Goal: Information Seeking & Learning: Find specific page/section

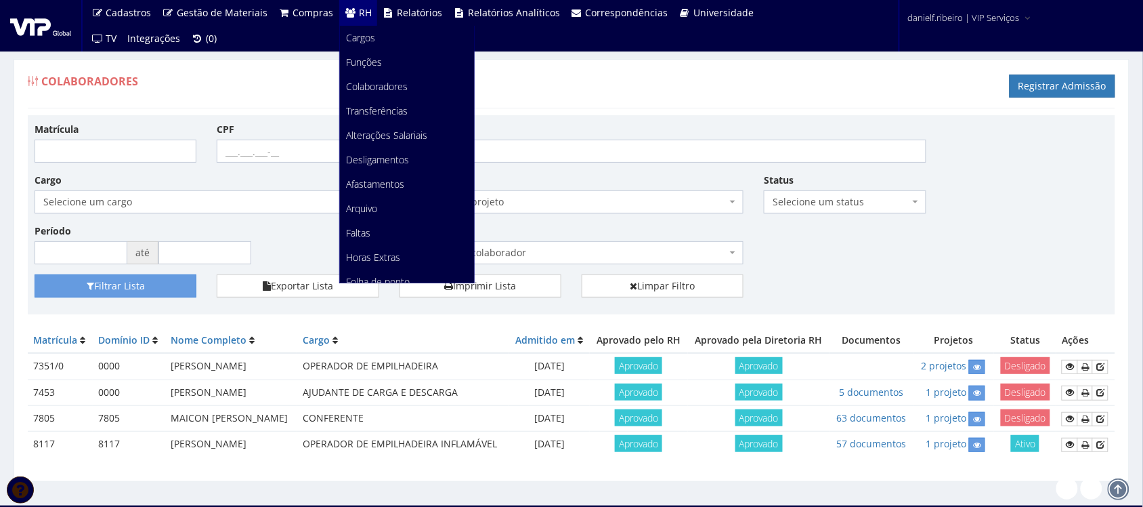
scroll to position [170, 0]
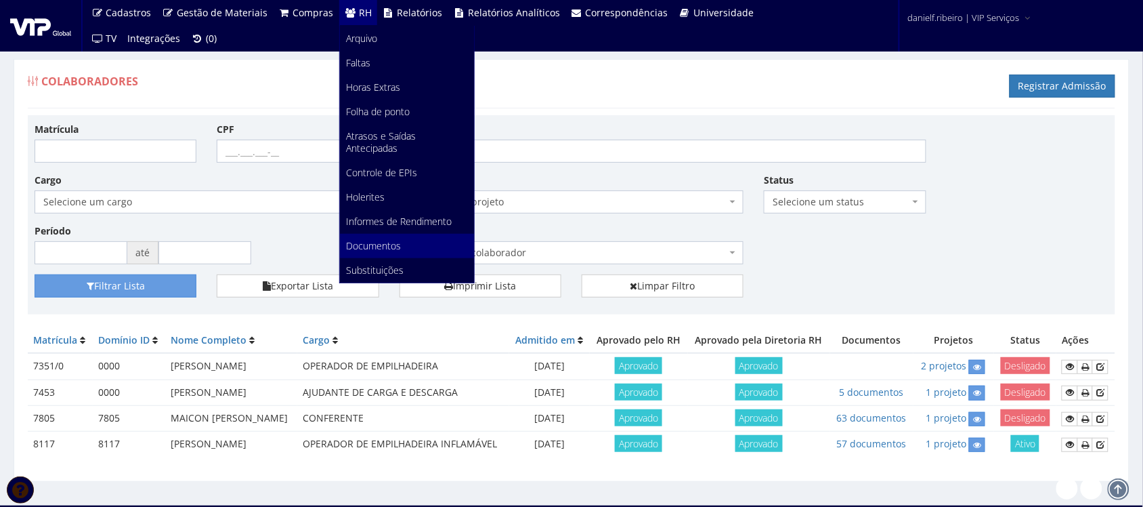
click at [411, 242] on link "Documentos" at bounding box center [407, 246] width 134 height 24
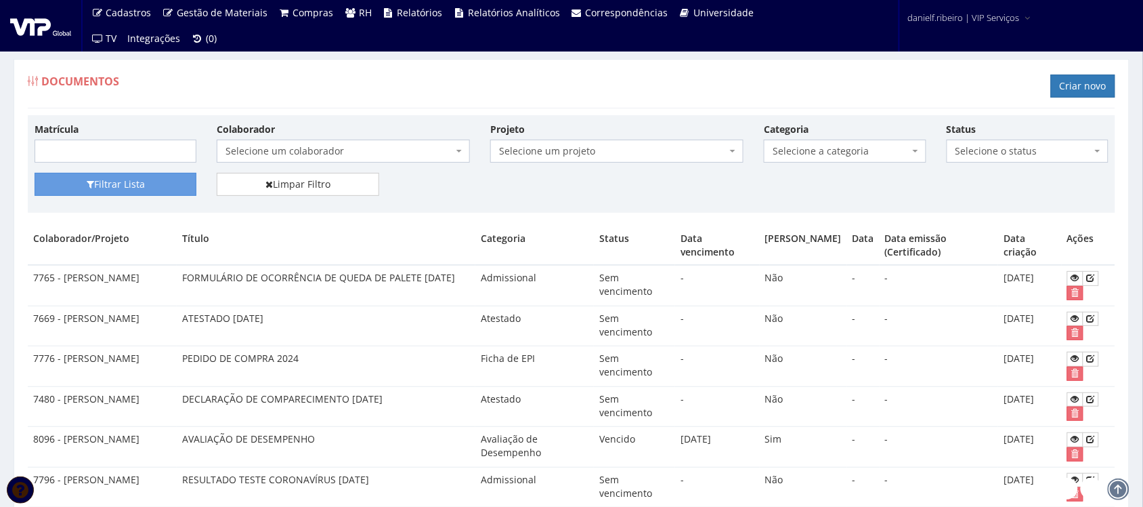
click at [892, 150] on span "Selecione a categoria" at bounding box center [841, 151] width 136 height 14
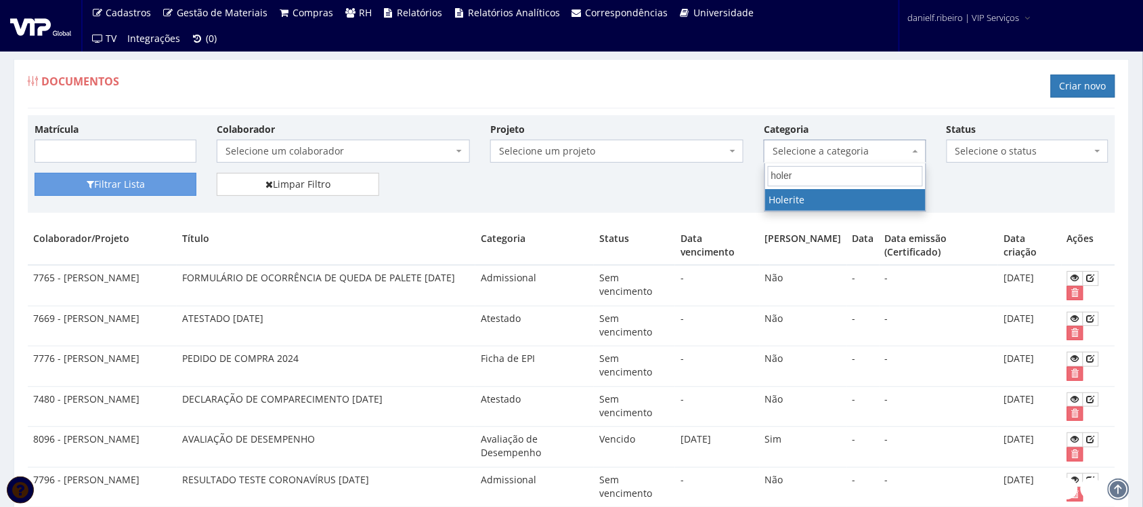
type input "holeri"
select select "holerite"
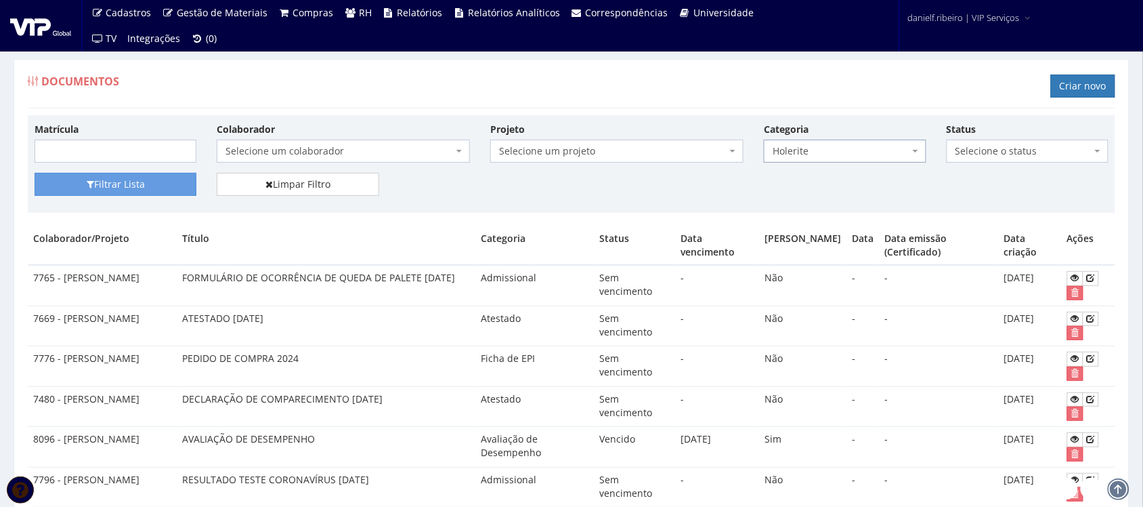
click at [342, 149] on span "Selecione um colaborador" at bounding box center [340, 151] width 228 height 14
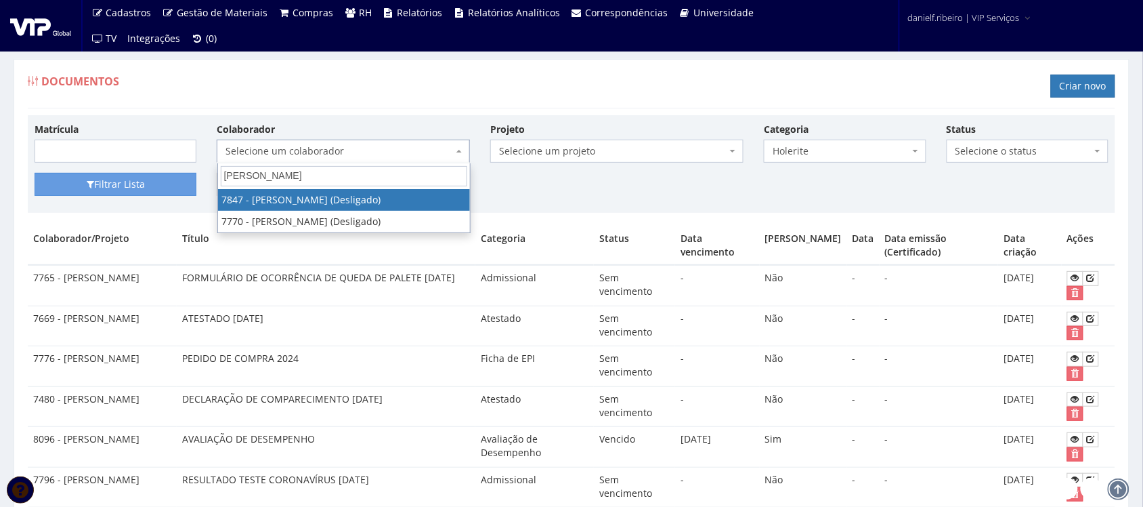
type input "luis gustavo"
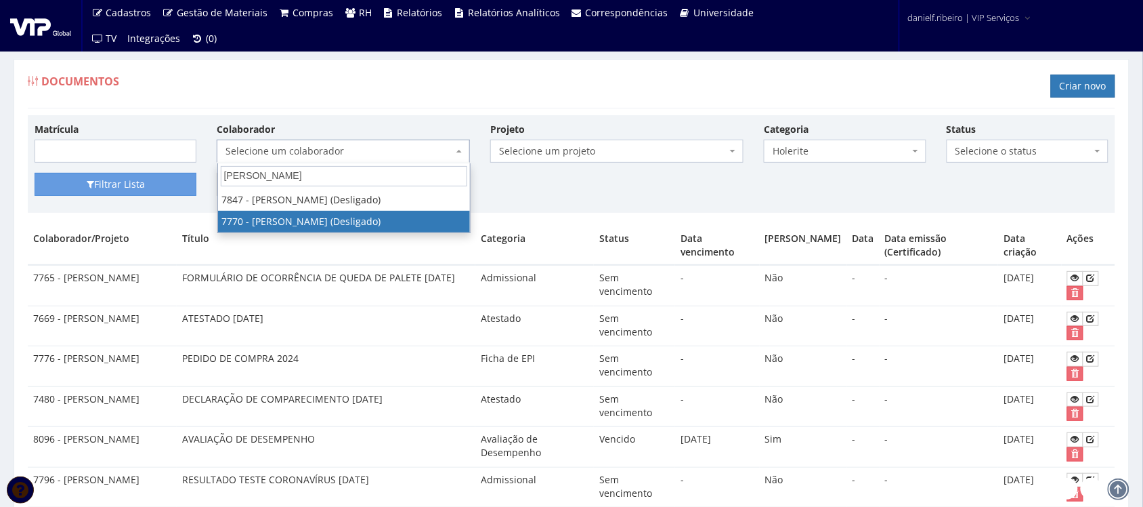
select select "2457"
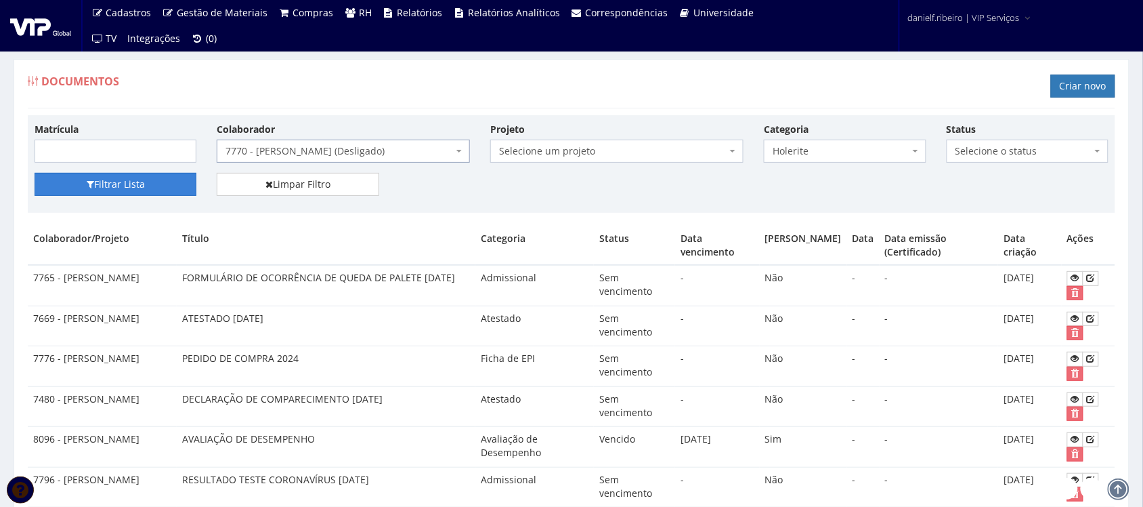
click at [98, 196] on button "Filtrar Lista" at bounding box center [116, 184] width 162 height 23
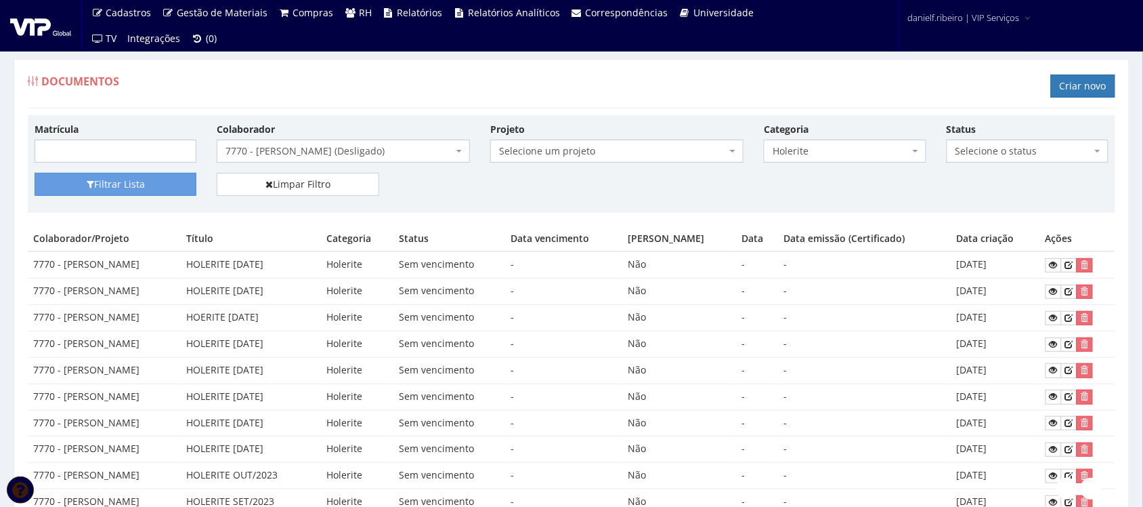
click at [339, 153] on span "7770 - [PERSON_NAME] (Desligado)" at bounding box center [340, 151] width 228 height 14
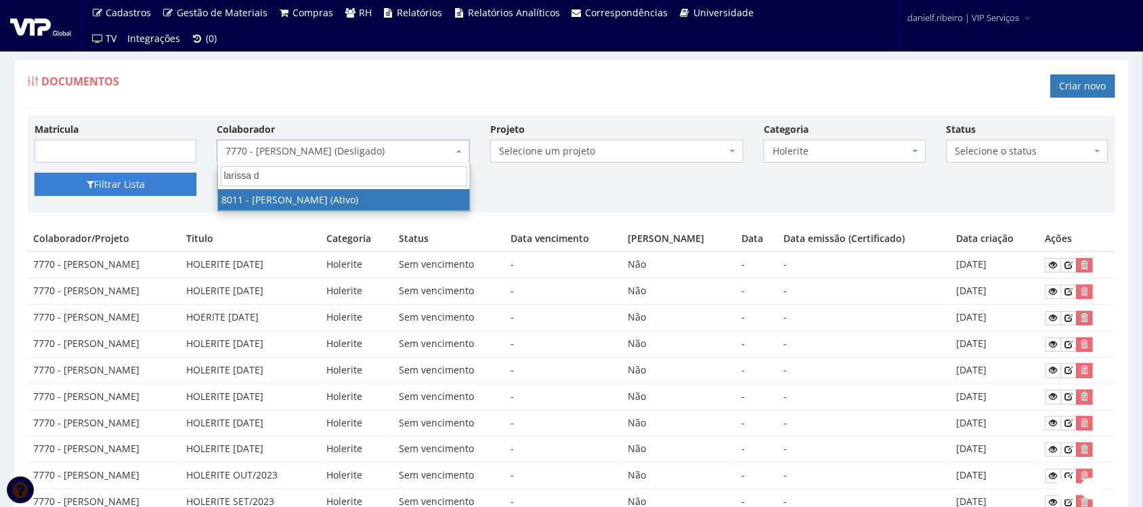
drag, startPoint x: 291, startPoint y: 183, endPoint x: 150, endPoint y: 188, distance: 141.0
click at [150, 188] on body "Cadastros Clientes Unidades Subclientes Unidades de Subclientes Projetos Vagas …" at bounding box center [571, 437] width 1143 height 875
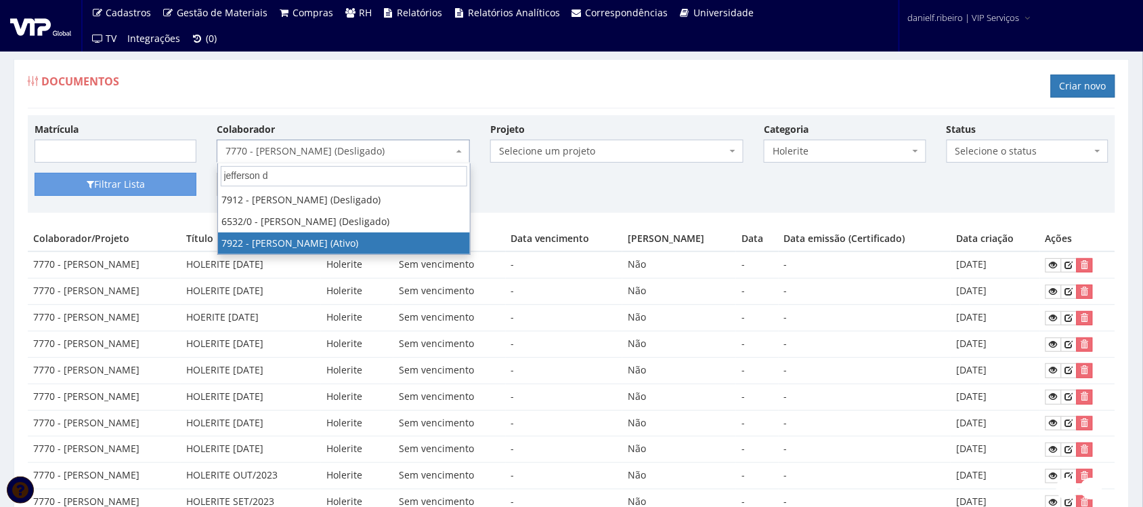
type input "jefferson d"
select select "2987"
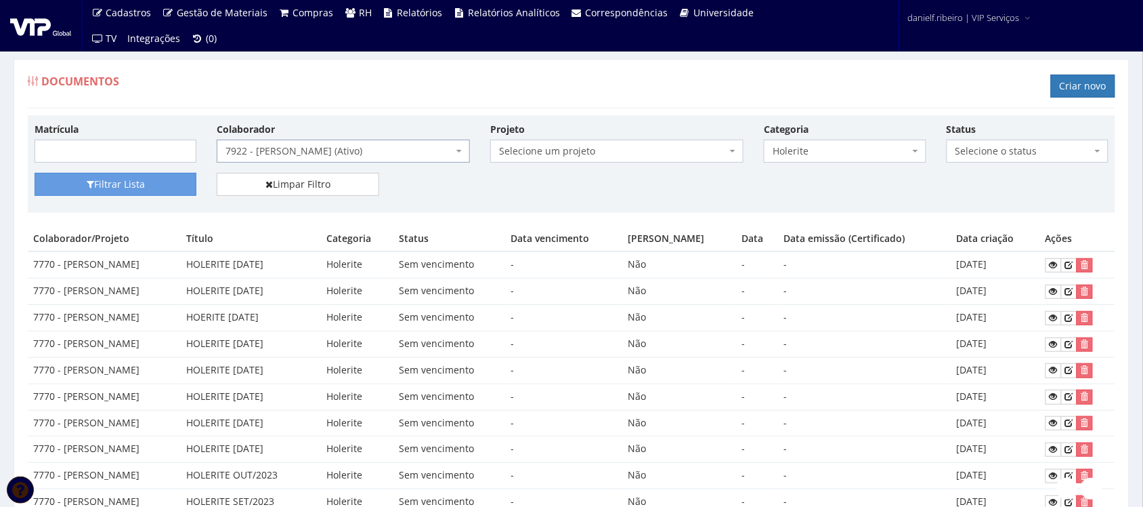
click at [352, 161] on span "7922 - JEFFERSON DOS SANTOS ROSA (Ativo)" at bounding box center [343, 151] width 253 height 23
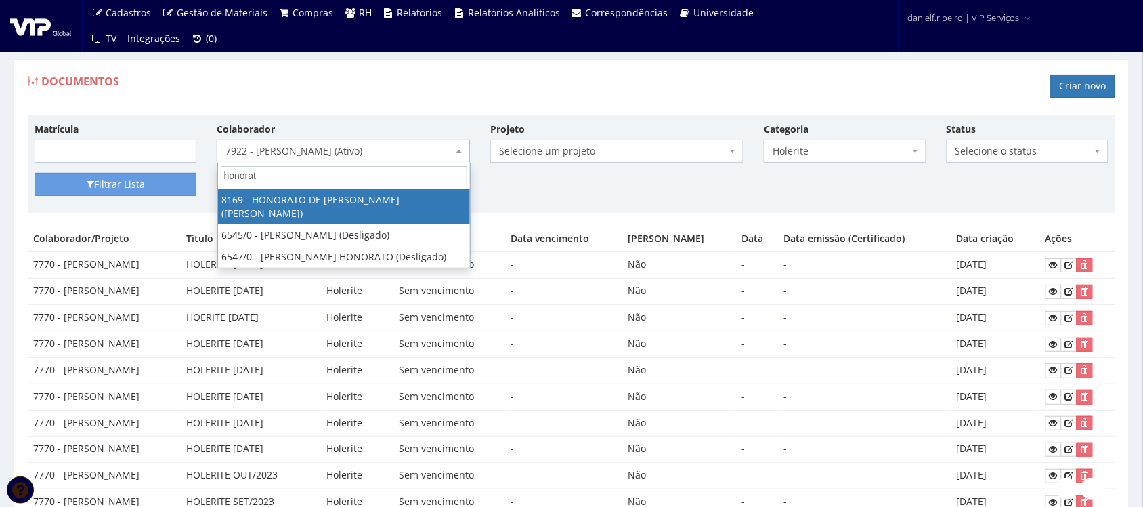
type input "honorato"
select select "3958"
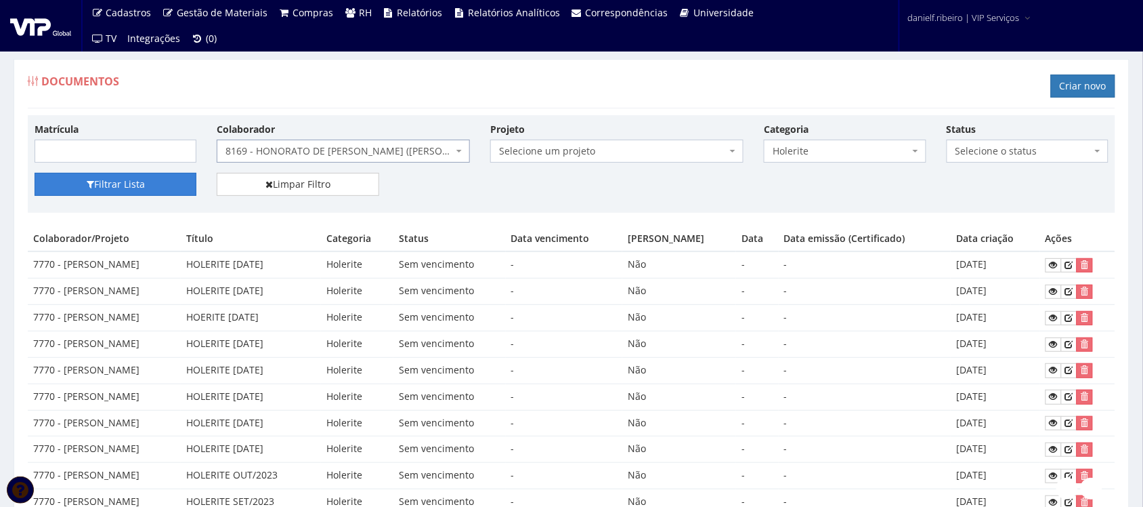
click at [116, 195] on button "Filtrar Lista" at bounding box center [116, 184] width 162 height 23
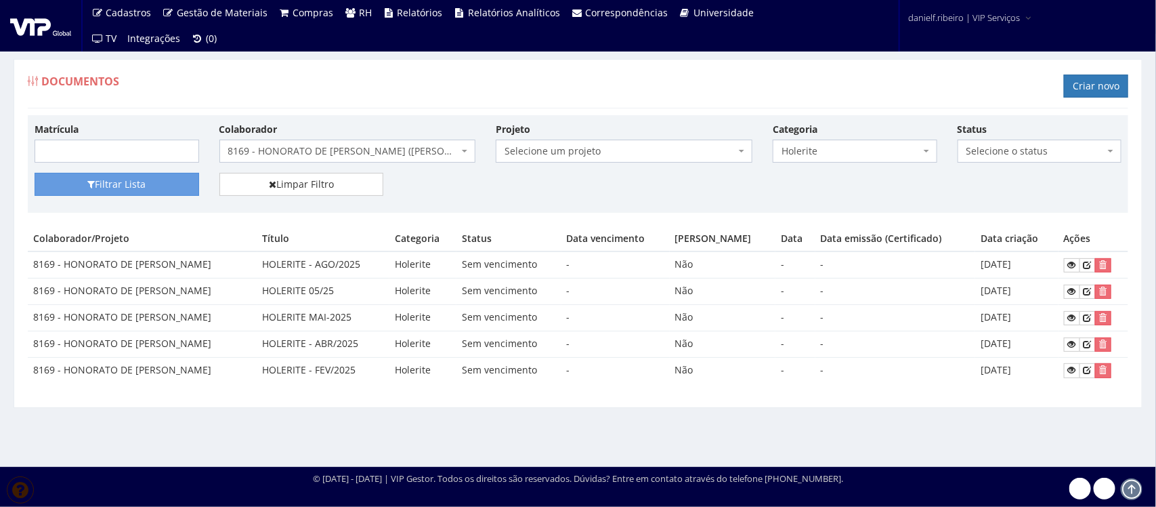
click at [326, 160] on span "8169 - HONORATO DE FRANCA GONCALVES FILHO (Ativo)" at bounding box center [347, 151] width 257 height 23
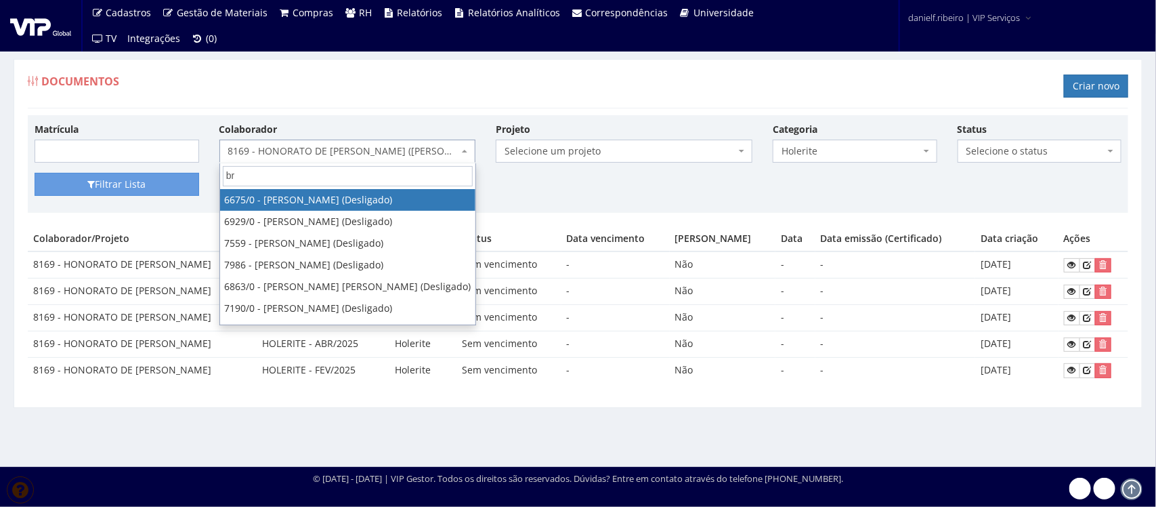
type input "b"
type input "a"
type input "l"
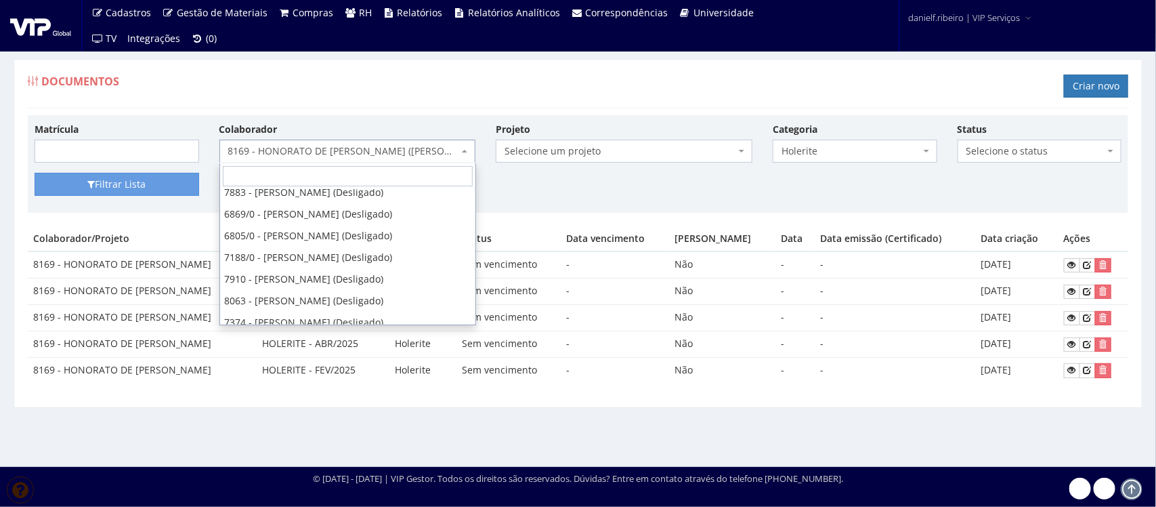
type input "f"
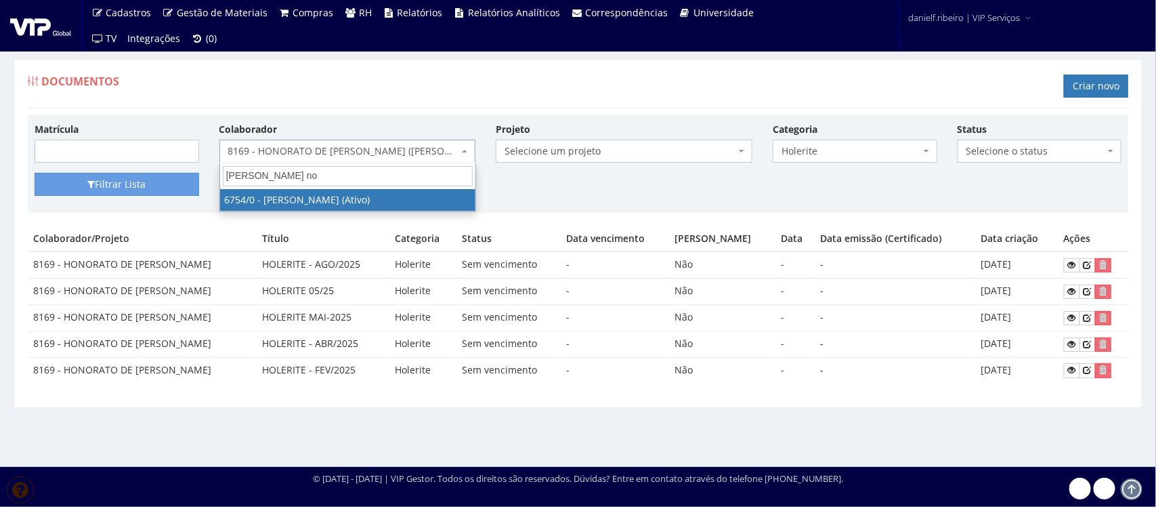
drag, startPoint x: 215, startPoint y: 170, endPoint x: 173, endPoint y: 173, distance: 41.5
click at [173, 173] on body "Cadastros Clientes Unidades Subclientes Unidades de Subclientes Projetos Vagas …" at bounding box center [578, 253] width 1156 height 507
type input "arthur a"
drag, startPoint x: 306, startPoint y: 171, endPoint x: 100, endPoint y: 190, distance: 207.4
click at [102, 188] on body "Cadastros Clientes Unidades Subclientes Unidades de Subclientes Projetos Vagas …" at bounding box center [578, 253] width 1156 height 507
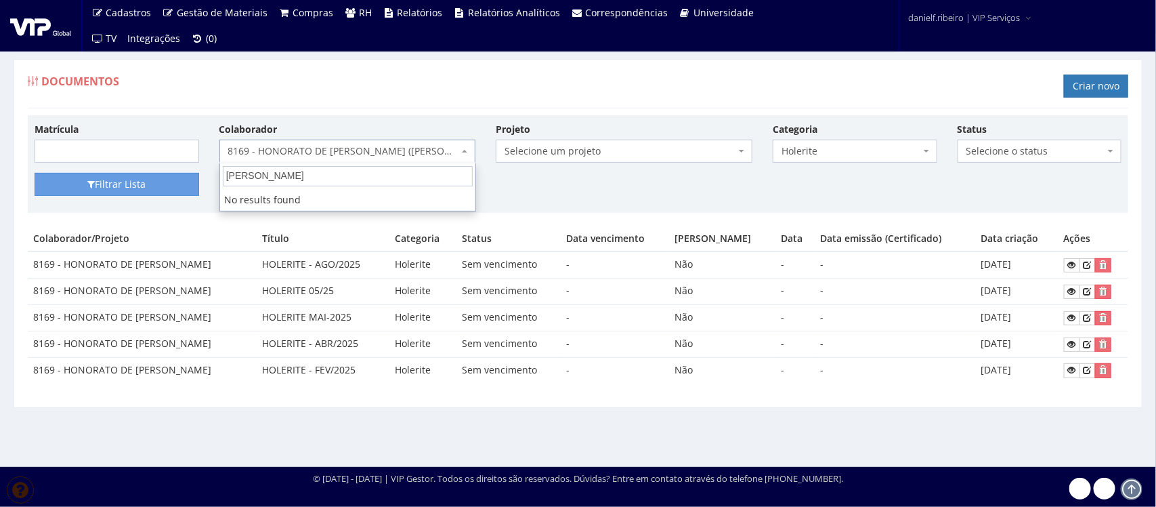
type input "georg"
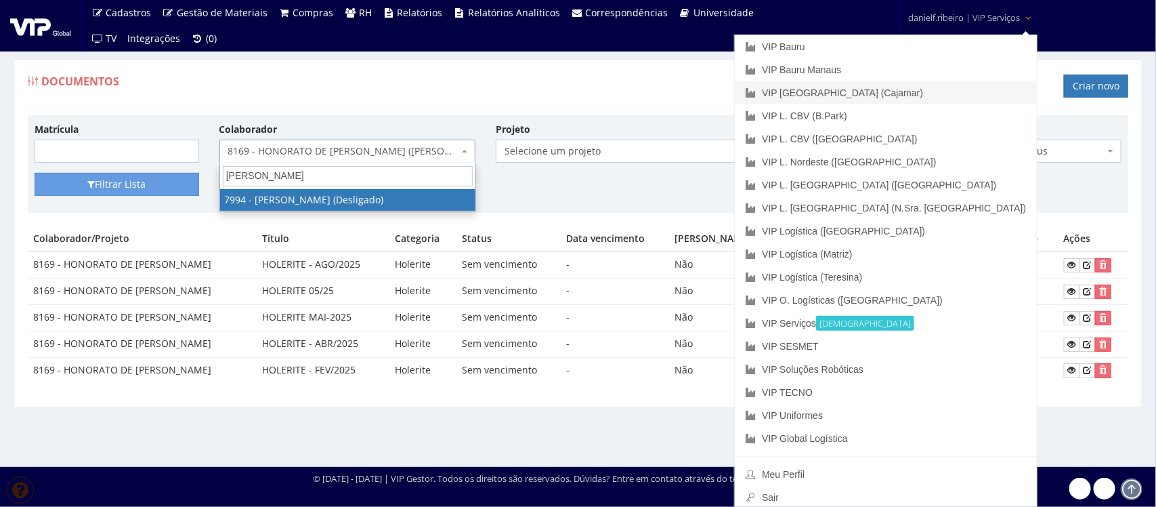
click at [960, 97] on link "VIP [GEOGRAPHIC_DATA] (Cajamar)" at bounding box center [886, 92] width 302 height 23
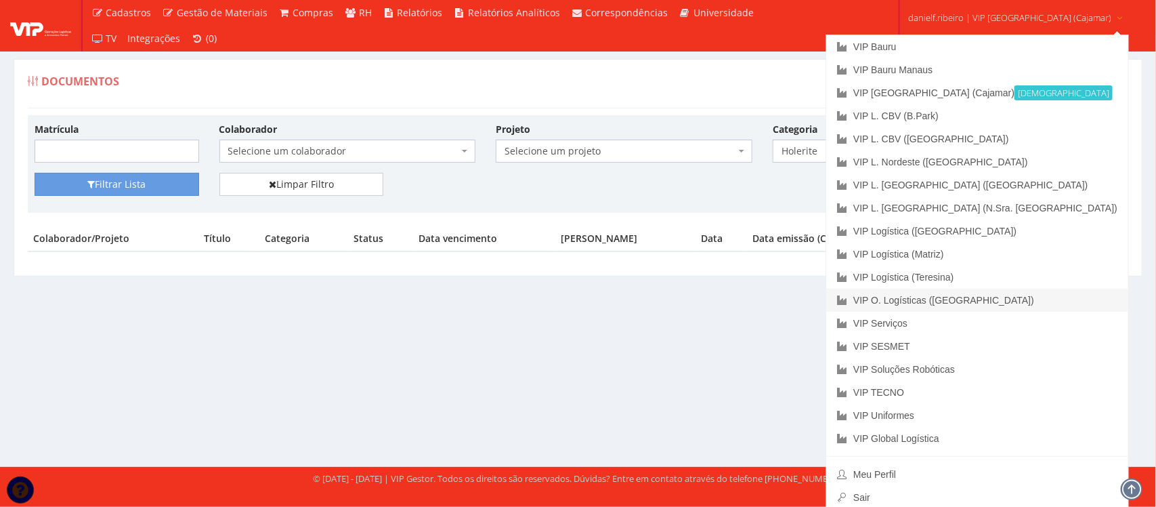
click at [996, 299] on link "VIP O. Logísticas ([GEOGRAPHIC_DATA])" at bounding box center [977, 300] width 302 height 23
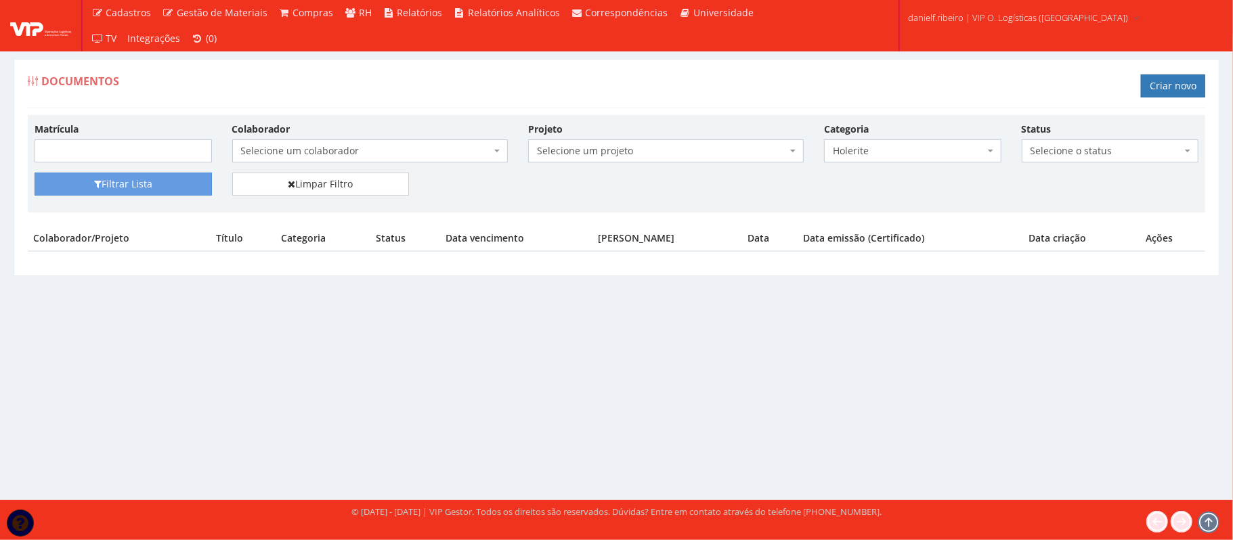
click at [368, 161] on span "Selecione um colaborador" at bounding box center [370, 151] width 276 height 23
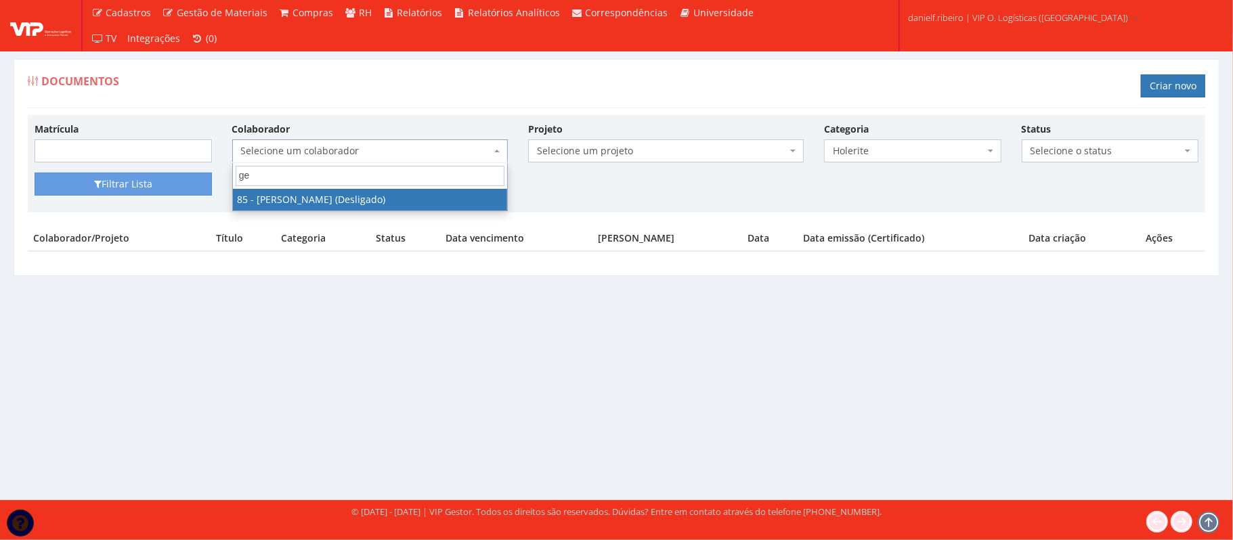
type input "g"
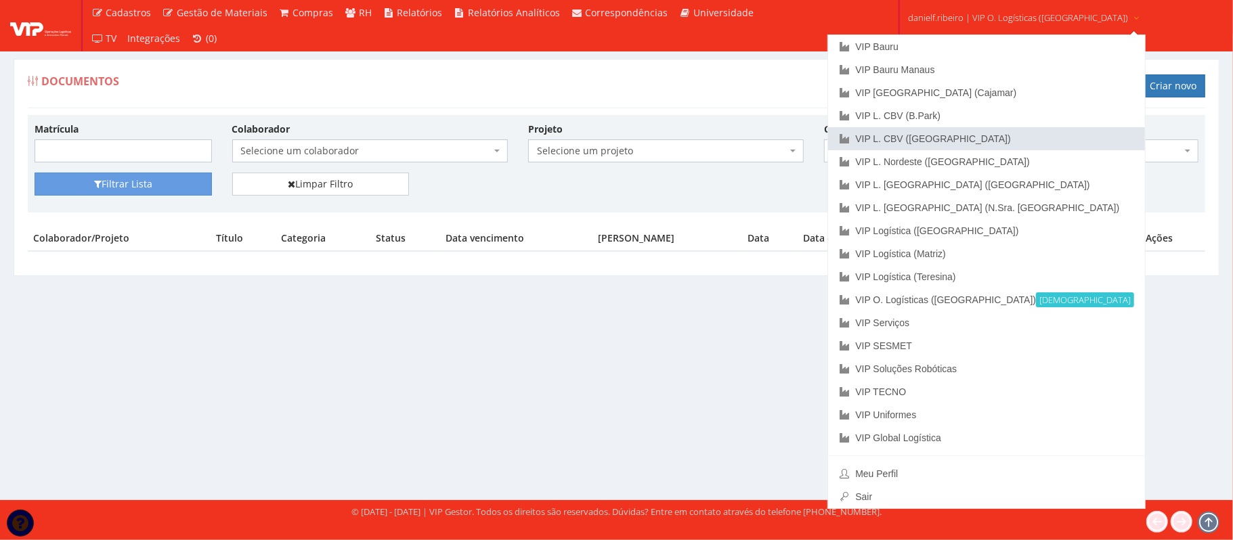
click at [1013, 129] on link "VIP L. CBV ([GEOGRAPHIC_DATA])" at bounding box center [986, 138] width 317 height 23
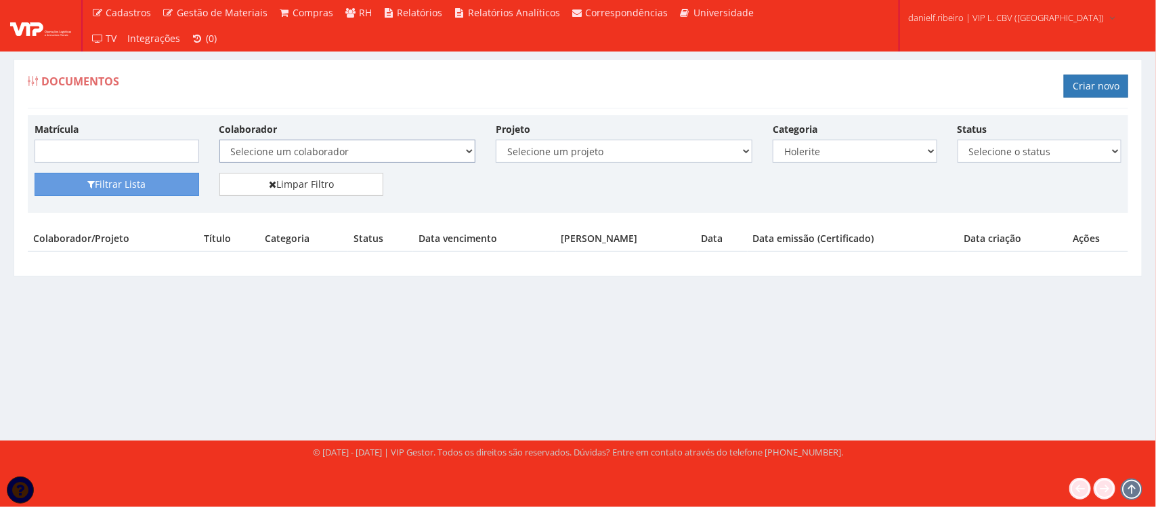
click at [308, 144] on select "Selecione um colaborador 59 - [PERSON_NAME] PIEDADE (Desligado) 49 - [PERSON_NA…" at bounding box center [347, 151] width 257 height 23
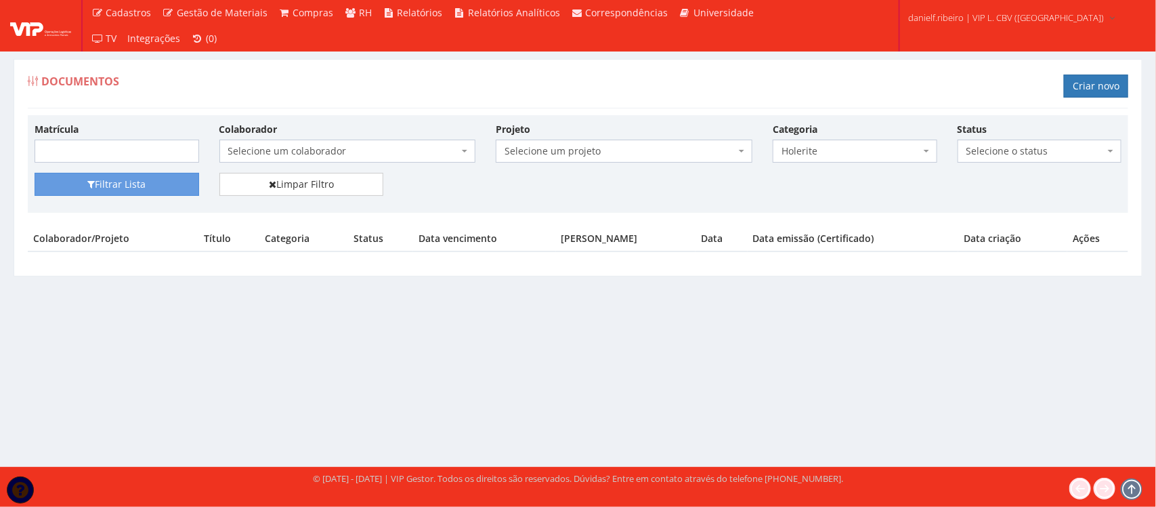
click at [360, 81] on div "Documentos Criar novo" at bounding box center [578, 88] width 1101 height 41
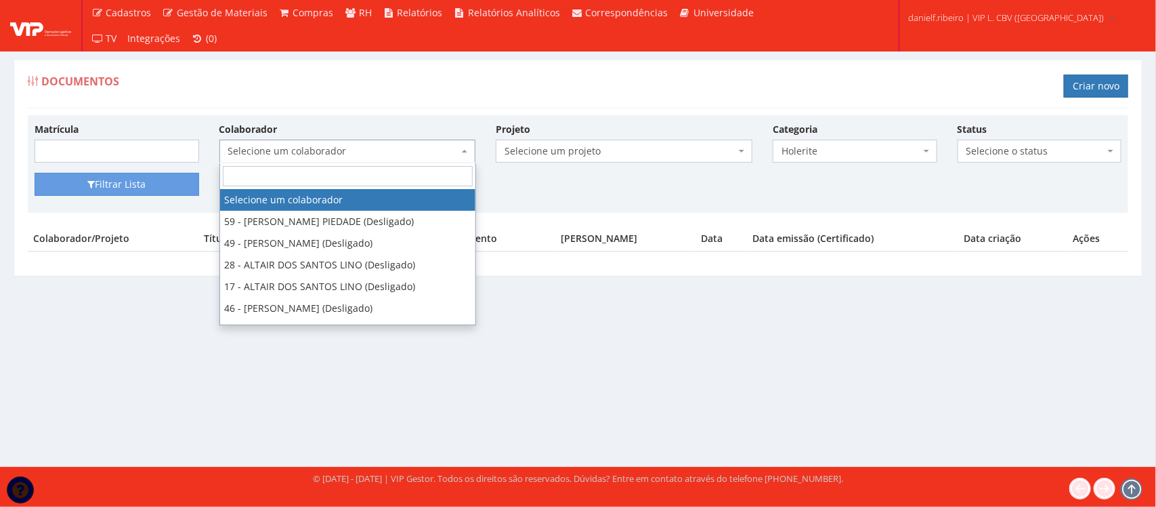
click at [279, 158] on span "Selecione um colaborador" at bounding box center [343, 151] width 231 height 14
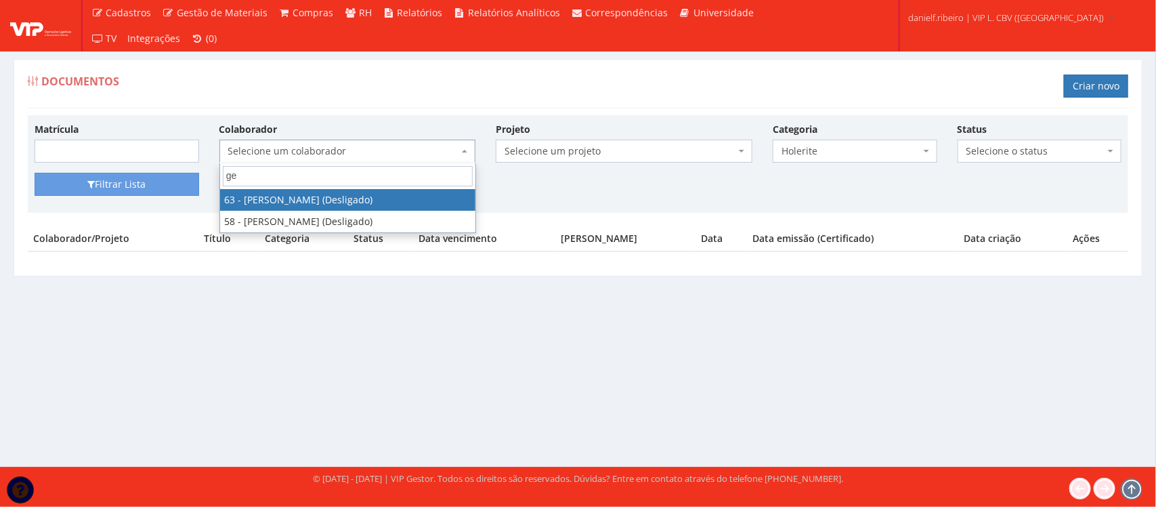
type input "g"
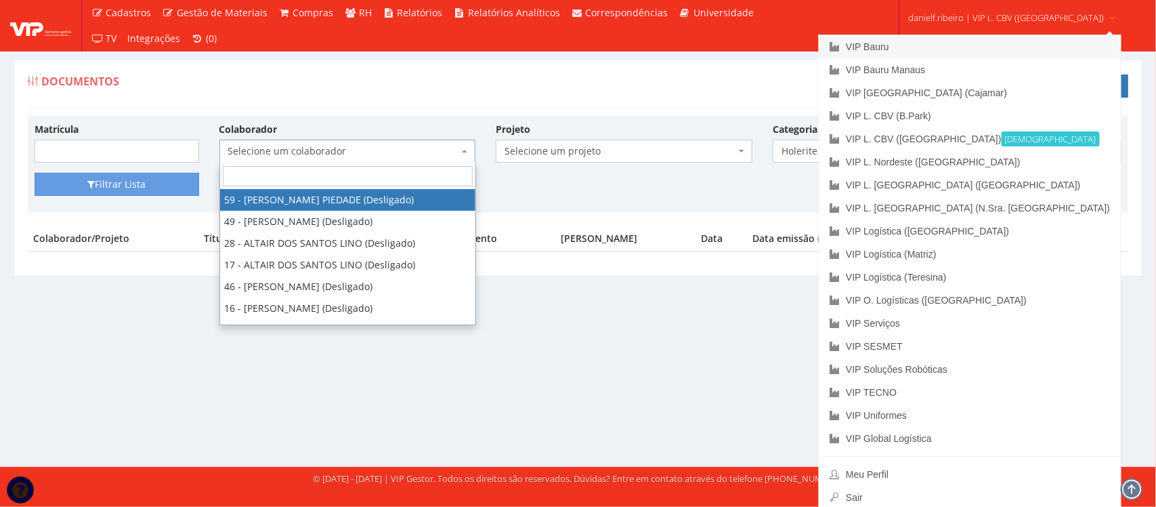
click at [927, 45] on link "VIP Bauru" at bounding box center [970, 46] width 302 height 23
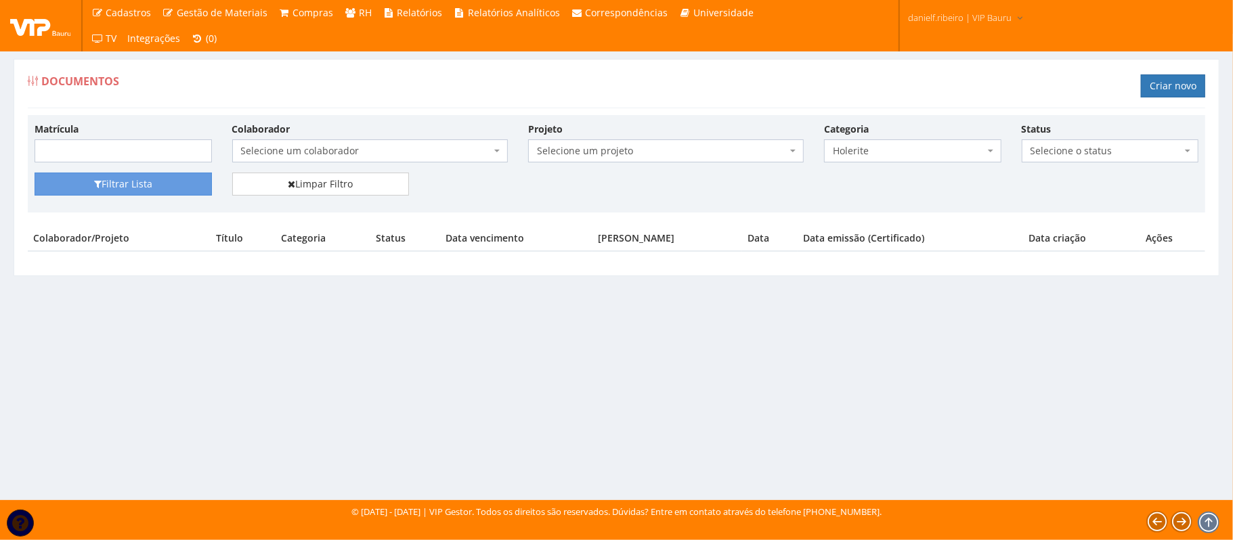
click at [354, 137] on div "Colaborador Selecione um colaborador 9242 - ABEL ROSA PEREIRA (Desligado) 7241/…" at bounding box center [370, 142] width 296 height 41
click at [339, 142] on span "Selecione um colaborador" at bounding box center [370, 151] width 276 height 23
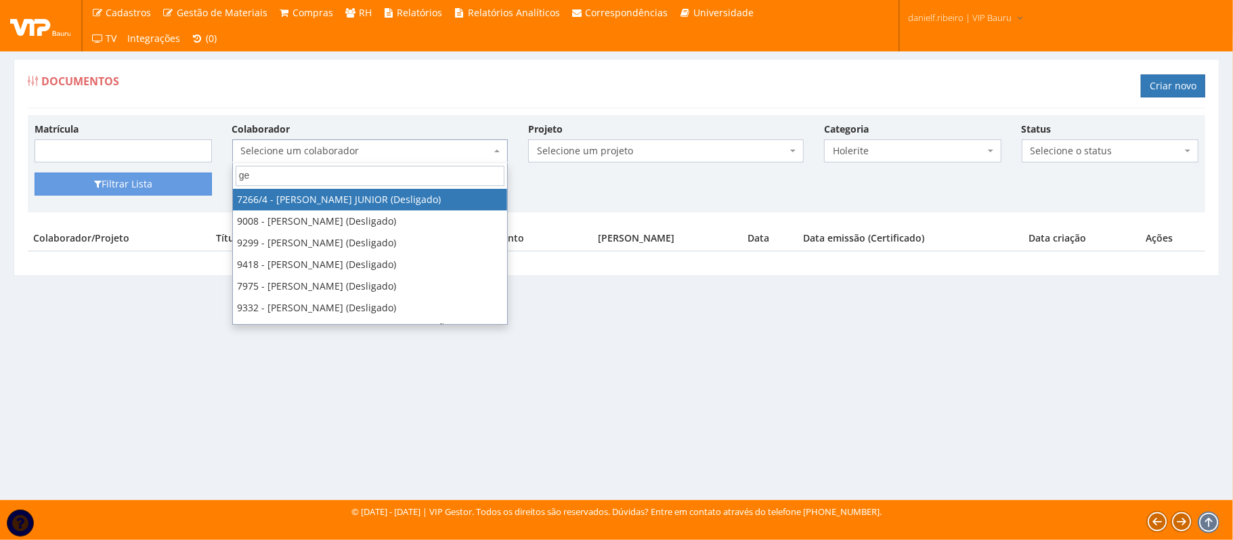
type input "g"
type input "geor"
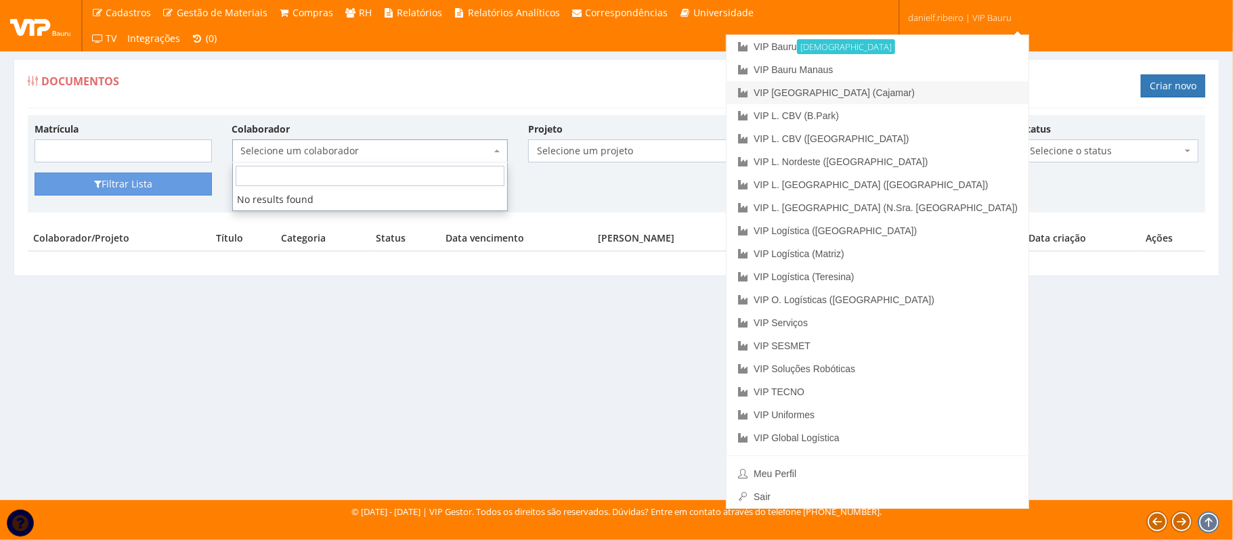
click at [936, 93] on link "VIP [GEOGRAPHIC_DATA] (Cajamar)" at bounding box center [878, 92] width 302 height 23
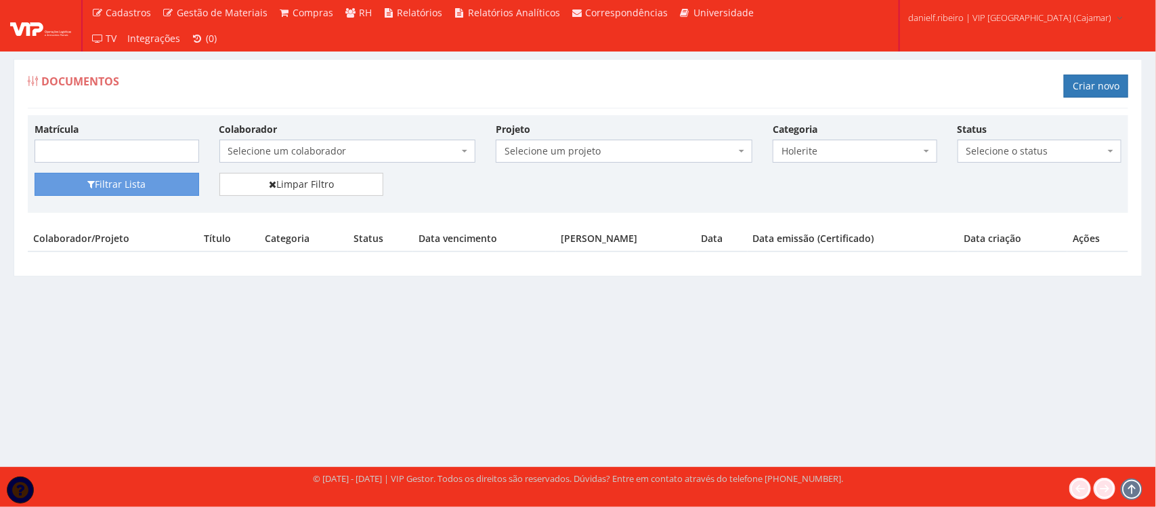
click at [341, 157] on span "Selecione um colaborador" at bounding box center [343, 151] width 231 height 14
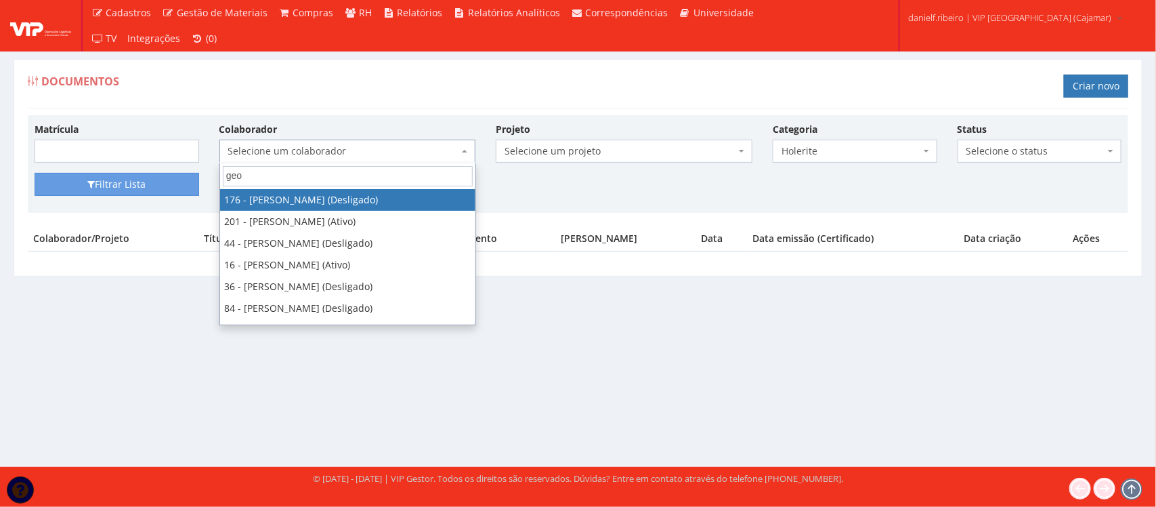
type input "geor"
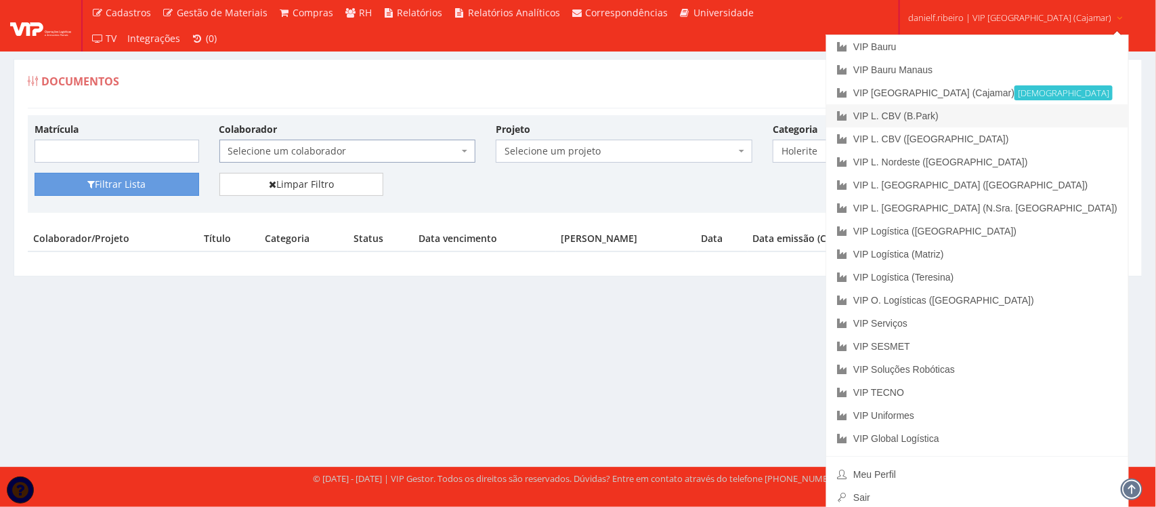
click at [983, 122] on link "VIP L. CBV (B.Park)" at bounding box center [977, 115] width 302 height 23
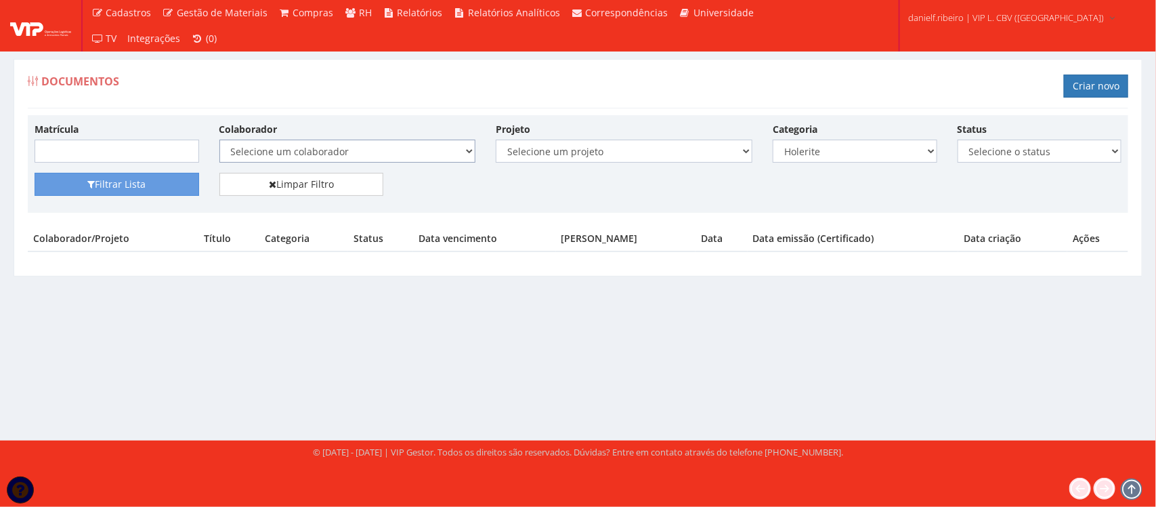
click at [323, 158] on select "Selecione um colaborador 50 - [PERSON_NAME] (Desligado) 94 - [PERSON_NAME] PIED…" at bounding box center [347, 151] width 257 height 23
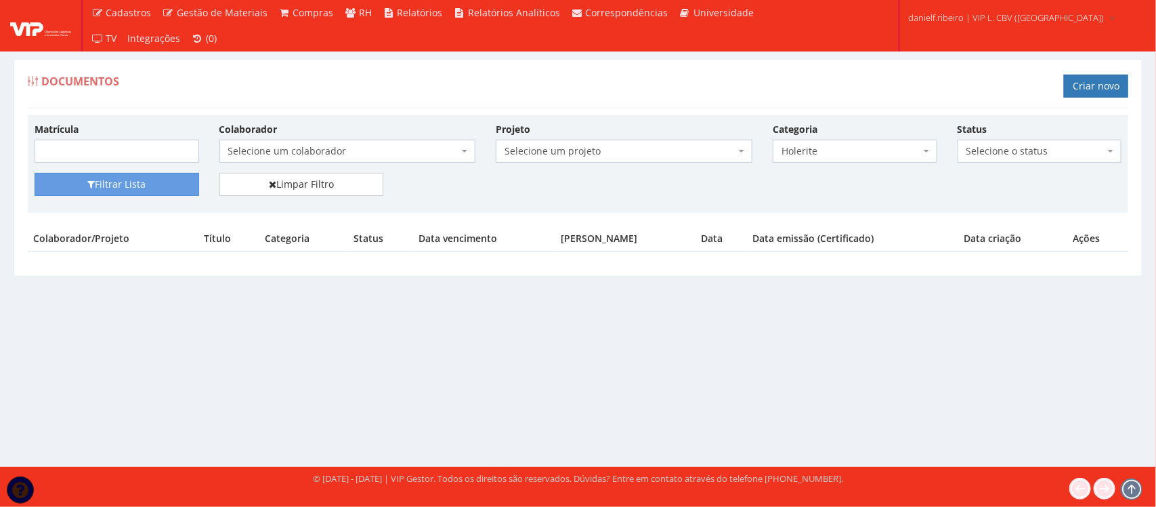
click at [740, 296] on div "Documentos Criar novo Matrícula Colaborador Selecione um colaborador 50 - [PERS…" at bounding box center [578, 250] width 1156 height 433
click at [261, 154] on span "Selecione um colaborador" at bounding box center [343, 151] width 231 height 14
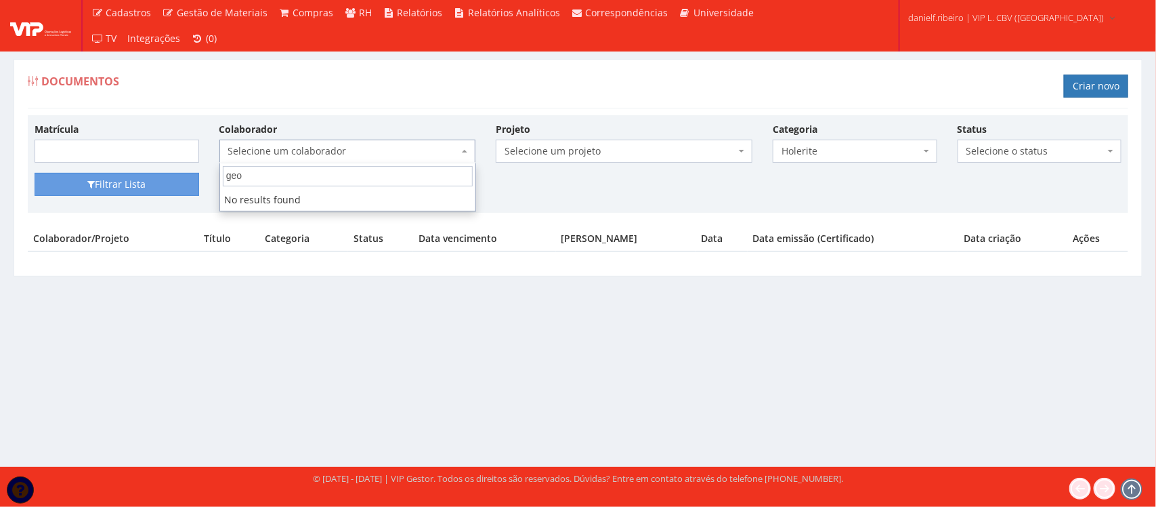
type input "geor"
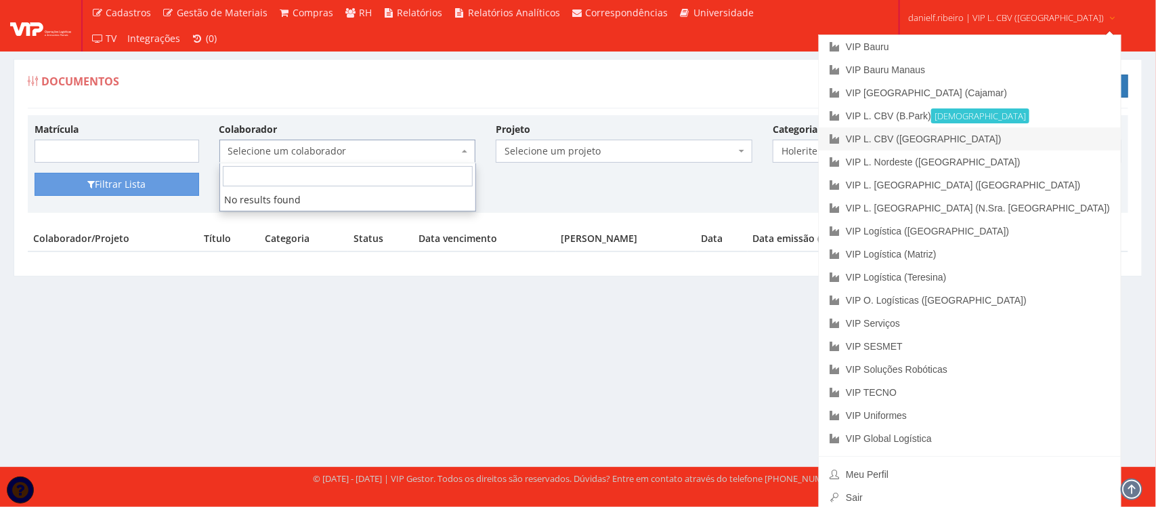
click at [991, 143] on link "VIP L. CBV ([GEOGRAPHIC_DATA])" at bounding box center [970, 138] width 302 height 23
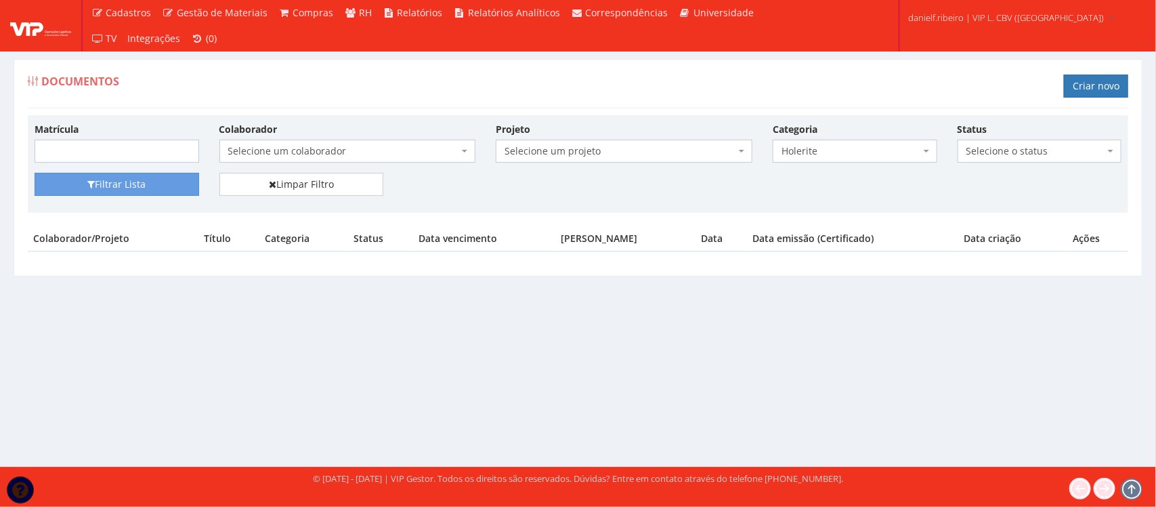
click at [327, 148] on span "Selecione um colaborador" at bounding box center [343, 151] width 231 height 14
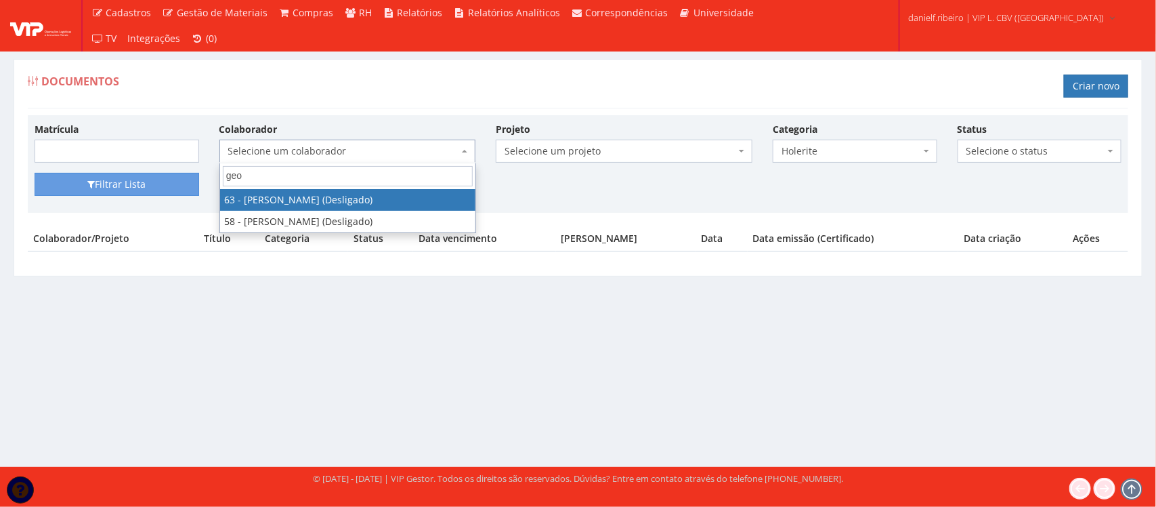
type input "geor"
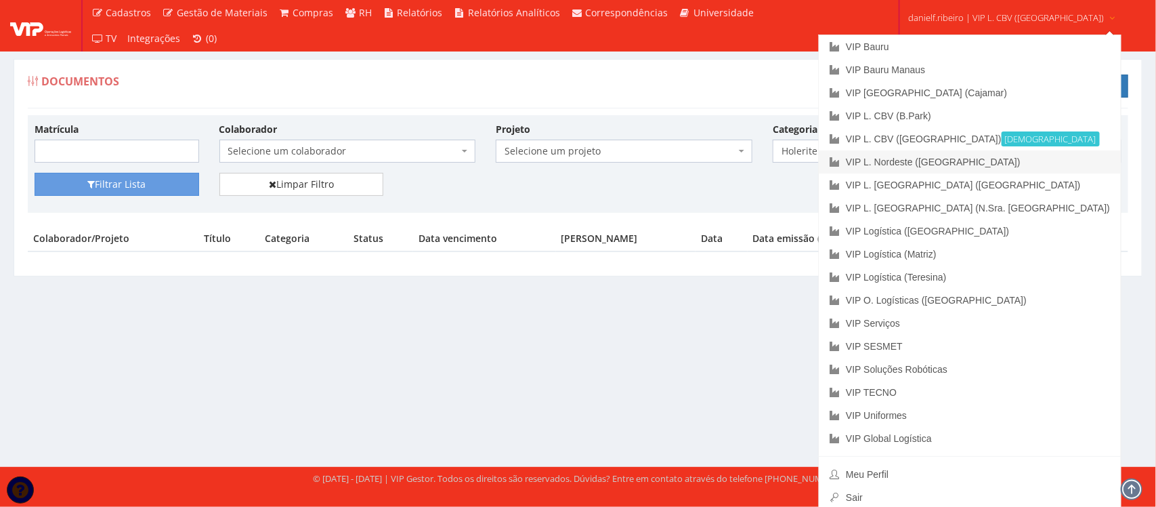
click at [1006, 163] on link "VIP L. Nordeste ([GEOGRAPHIC_DATA])" at bounding box center [970, 161] width 302 height 23
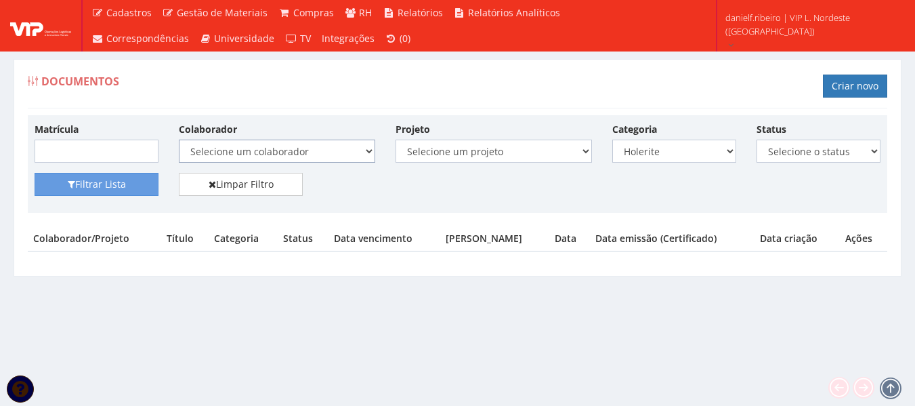
drag, startPoint x: 0, startPoint y: 0, endPoint x: 232, endPoint y: 146, distance: 274.0
click at [232, 146] on select "Selecione um colaborador 0008 - [PERSON_NAME] (Transferido de Empresa) 0013 - […" at bounding box center [277, 151] width 196 height 23
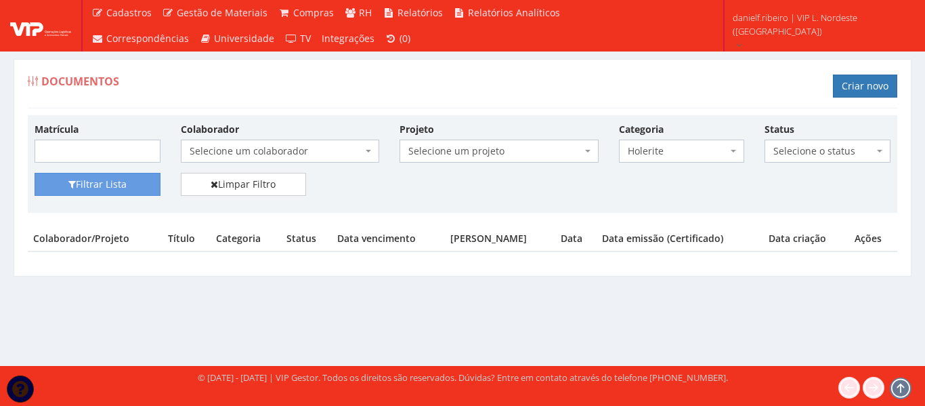
drag, startPoint x: 643, startPoint y: 299, endPoint x: 638, endPoint y: 293, distance: 8.7
click at [643, 299] on div "Documentos Criar novo Matrícula Colaborador Selecione um colaborador 0008 - [PE…" at bounding box center [462, 200] width 925 height 332
click at [265, 146] on span "Selecione um colaborador" at bounding box center [276, 151] width 173 height 14
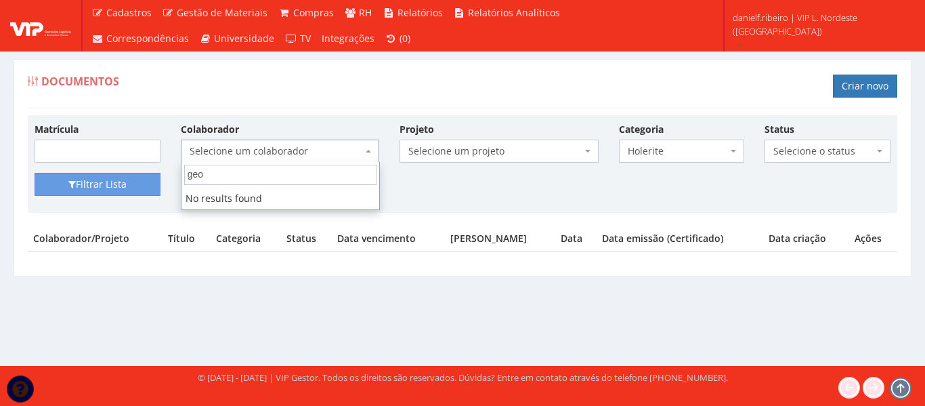
type input "geor"
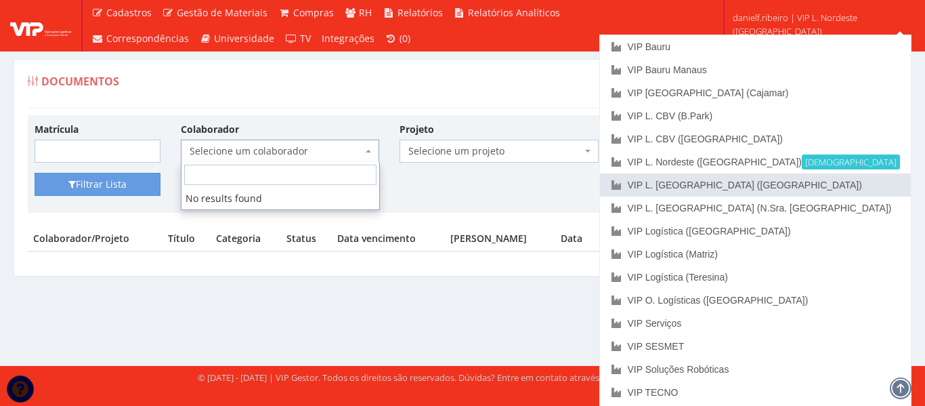
click at [861, 184] on link "VIP L. [GEOGRAPHIC_DATA] ([GEOGRAPHIC_DATA])" at bounding box center [755, 184] width 311 height 23
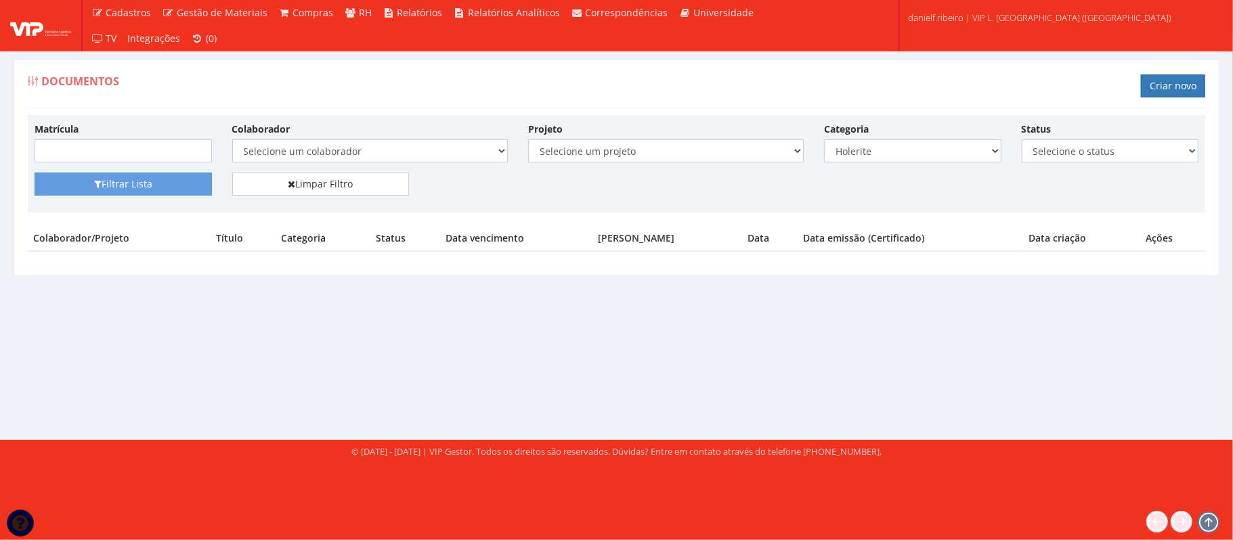
click at [364, 166] on div "Matrícula Colaborador Selecione um colaborador 26 - ADELMO SANTOS OLIVEIRA (Des…" at bounding box center [616, 147] width 1185 height 51
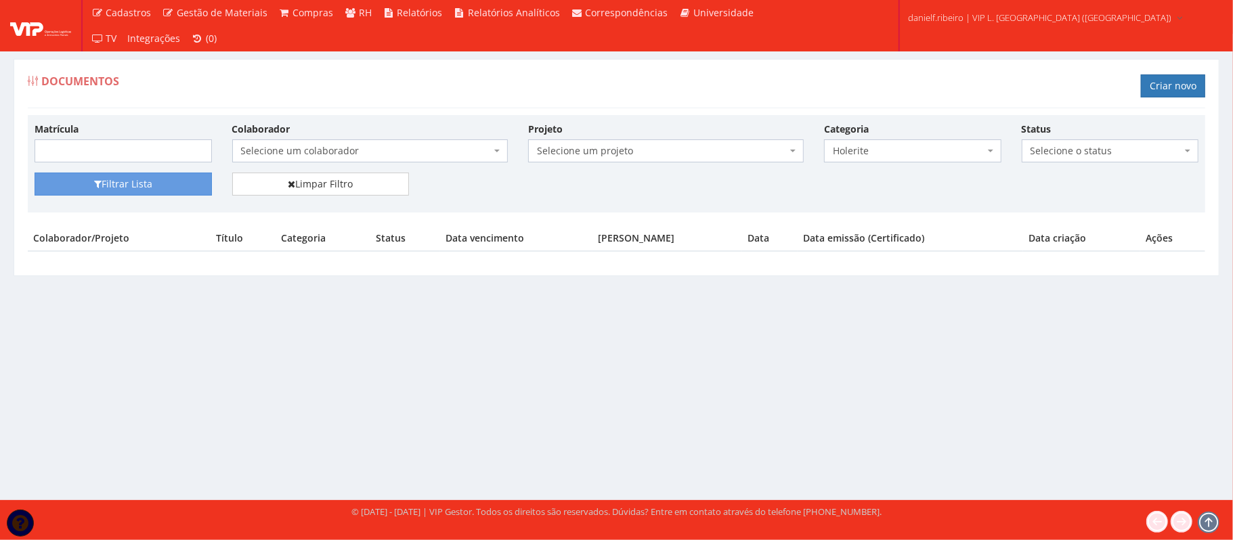
click at [358, 158] on span "Selecione um colaborador" at bounding box center [366, 151] width 250 height 14
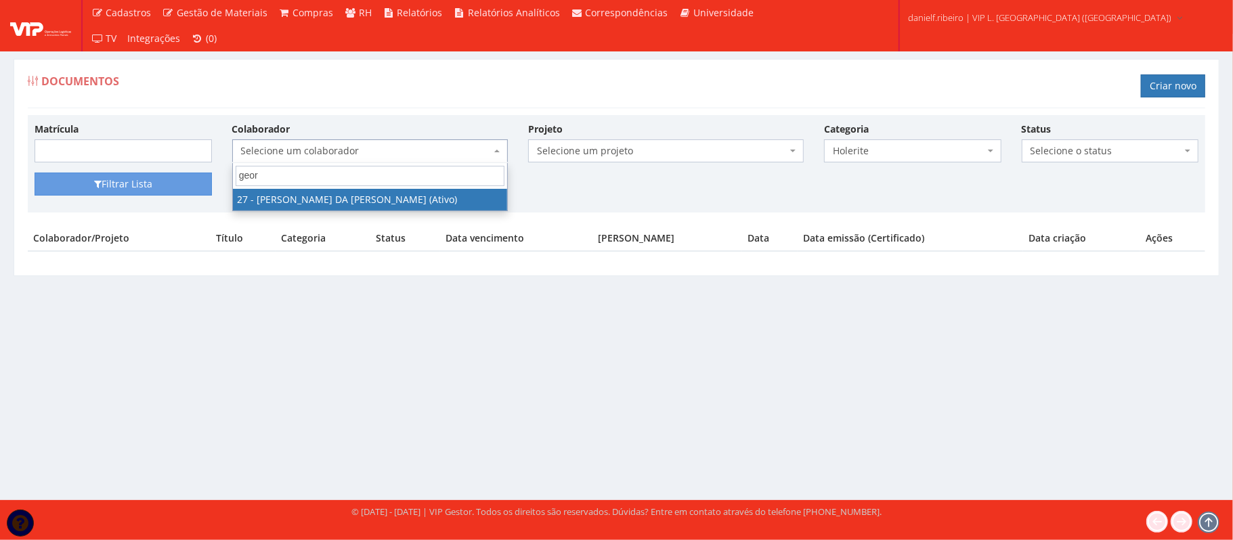
type input "geor"
select select "3837"
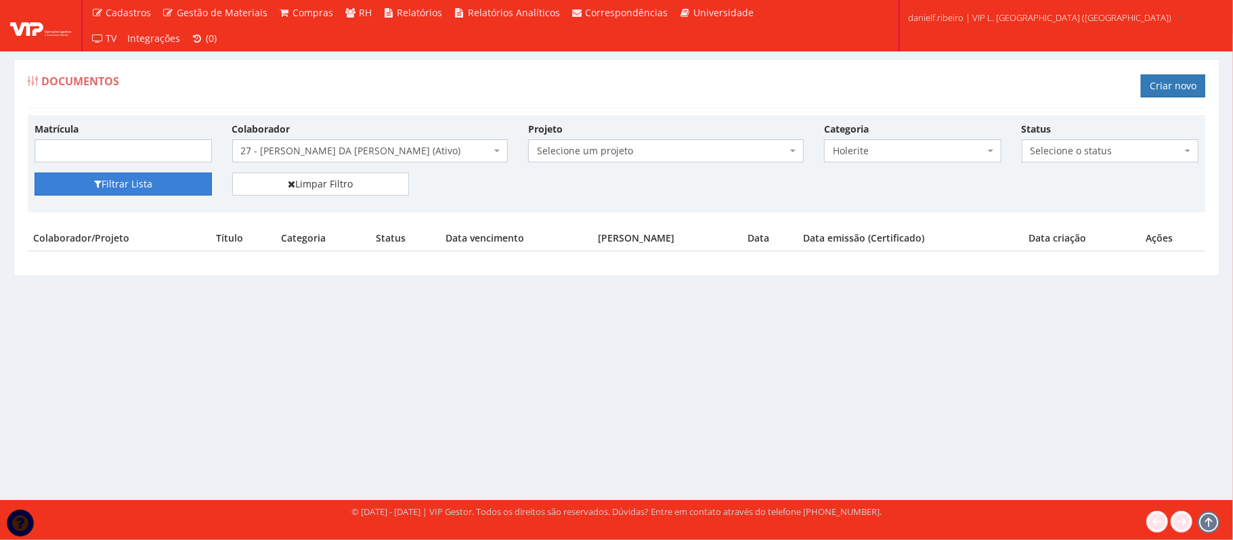
click at [148, 180] on button "Filtrar Lista" at bounding box center [123, 184] width 177 height 23
